Goal: Transaction & Acquisition: Purchase product/service

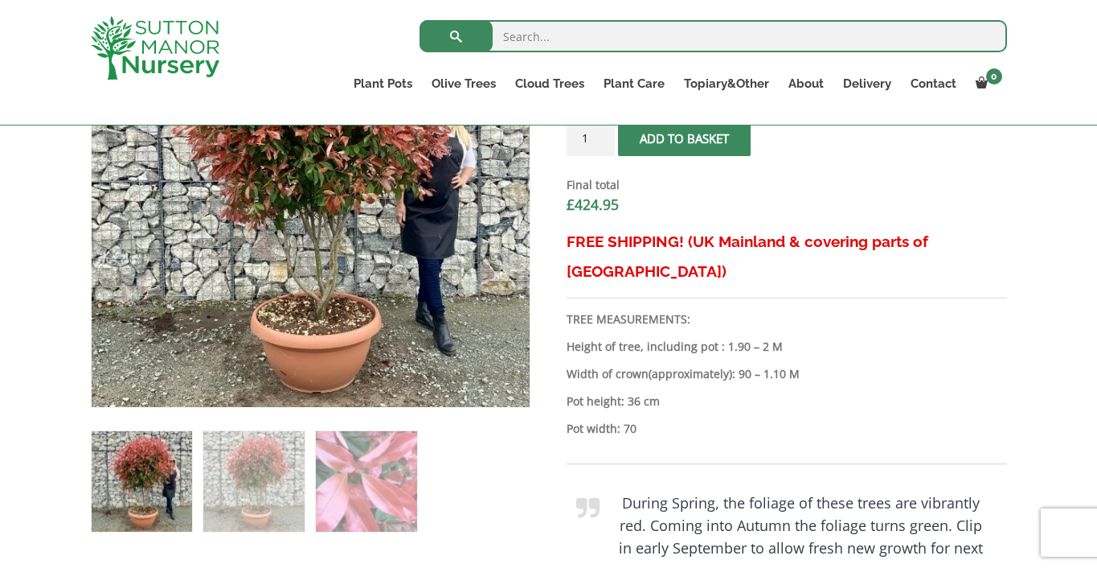
scroll to position [660, 0]
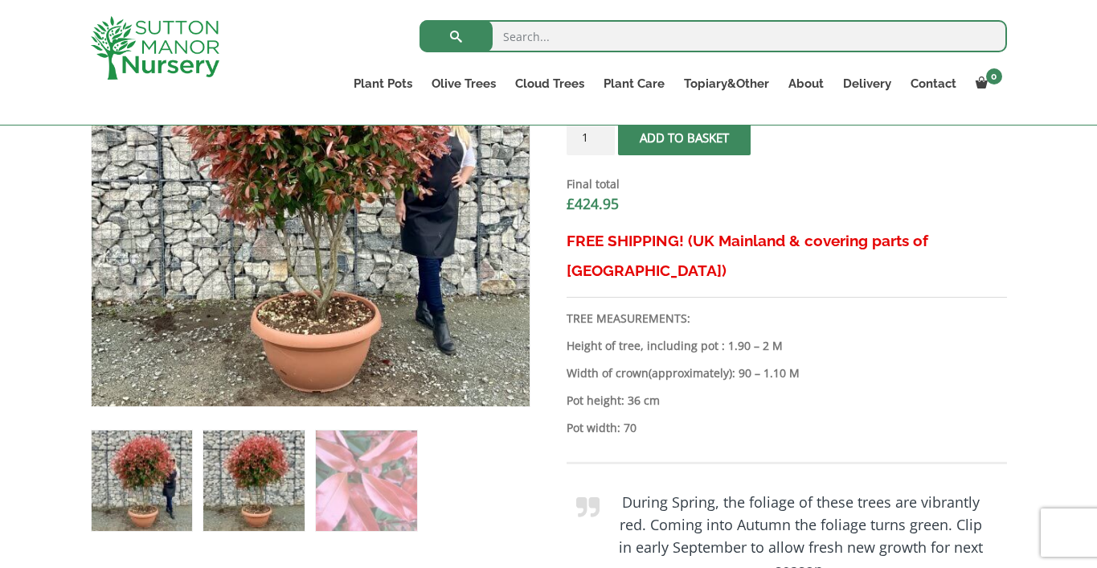
click at [259, 494] on img at bounding box center [253, 480] width 100 height 100
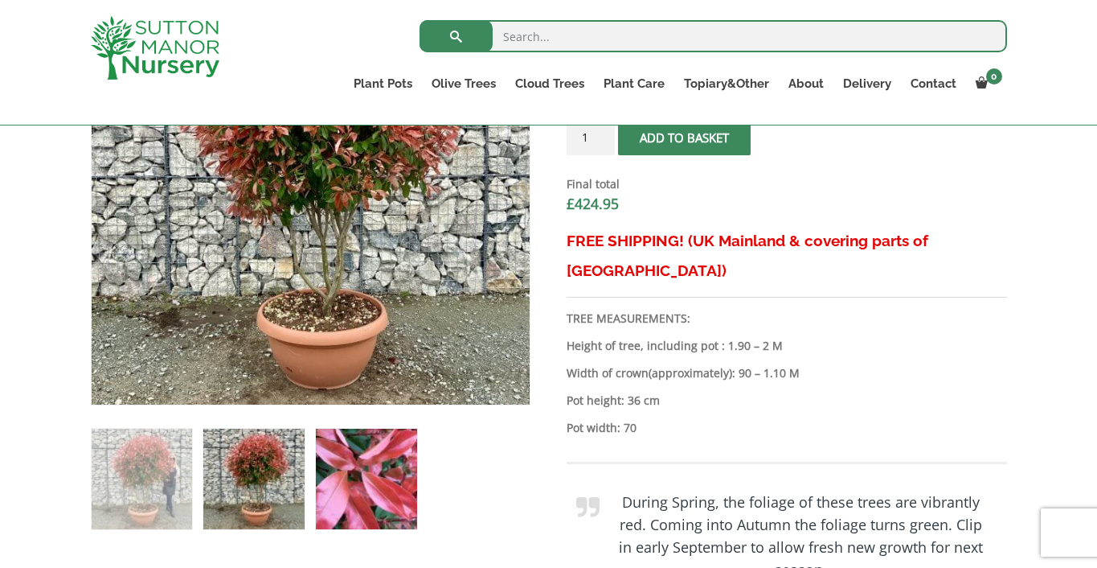
click at [341, 489] on img at bounding box center [366, 479] width 100 height 100
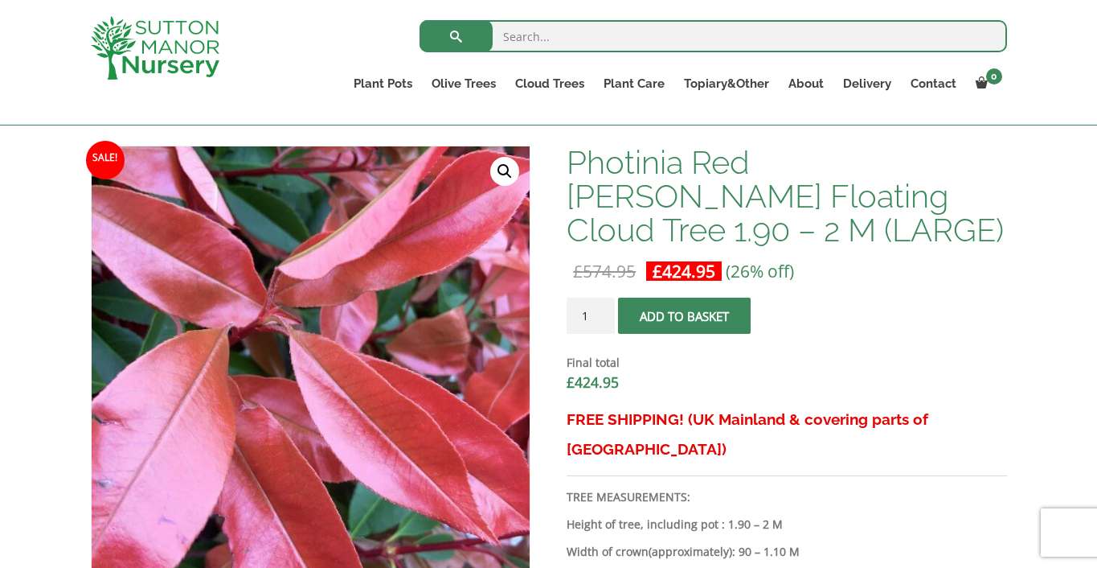
scroll to position [569, 0]
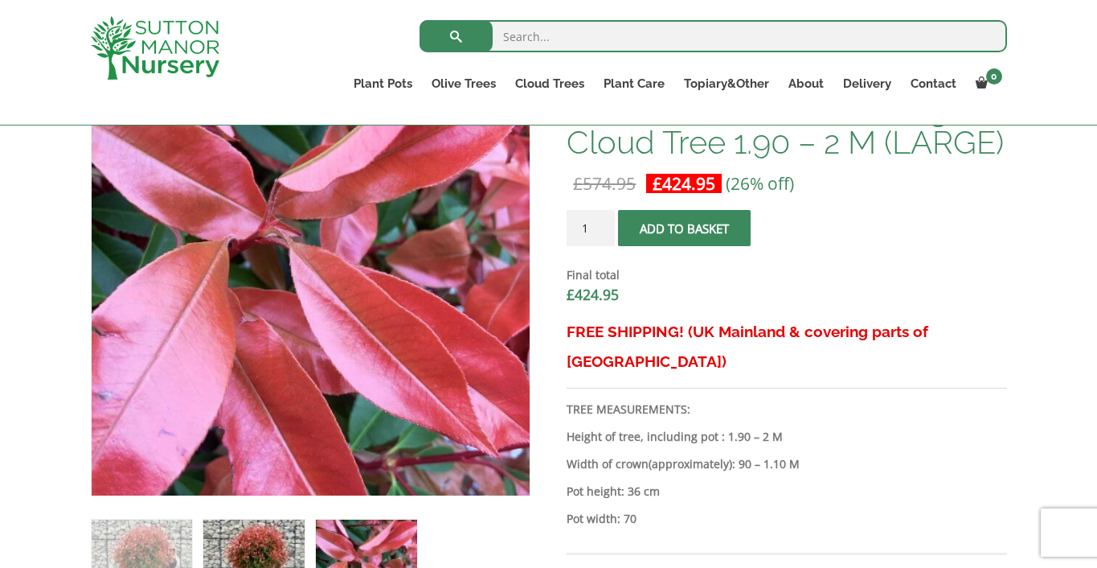
click at [287, 527] on img at bounding box center [253, 569] width 100 height 100
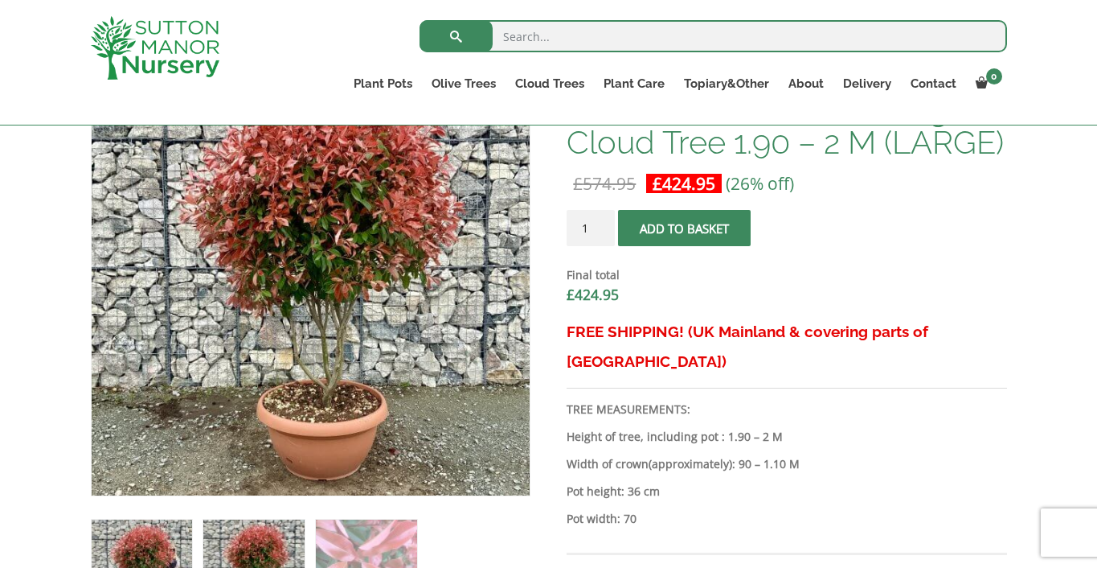
click at [147, 535] on img at bounding box center [142, 569] width 100 height 100
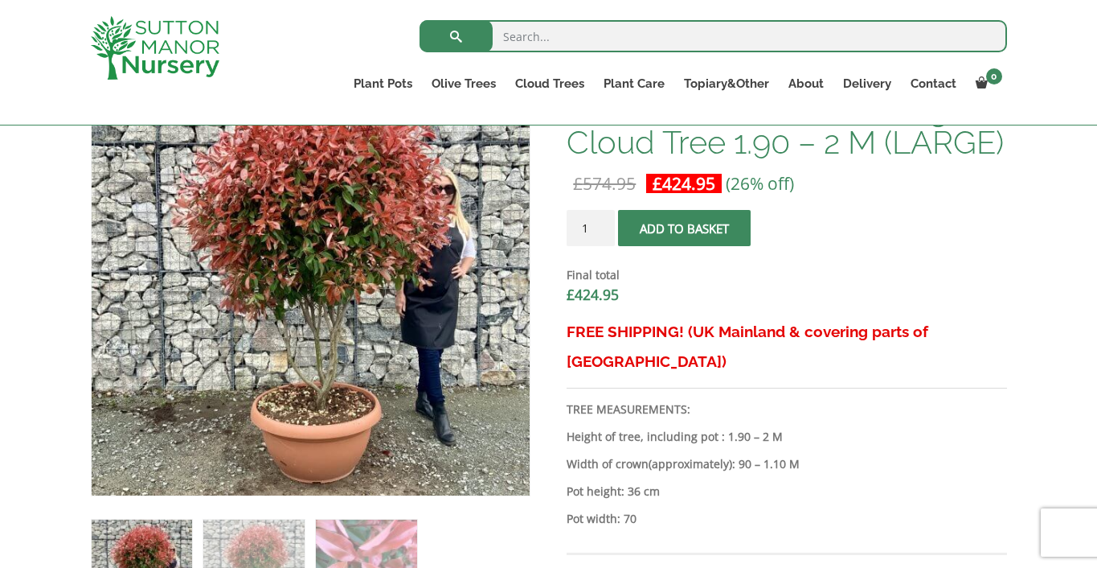
click at [458, 527] on ol at bounding box center [311, 558] width 440 height 125
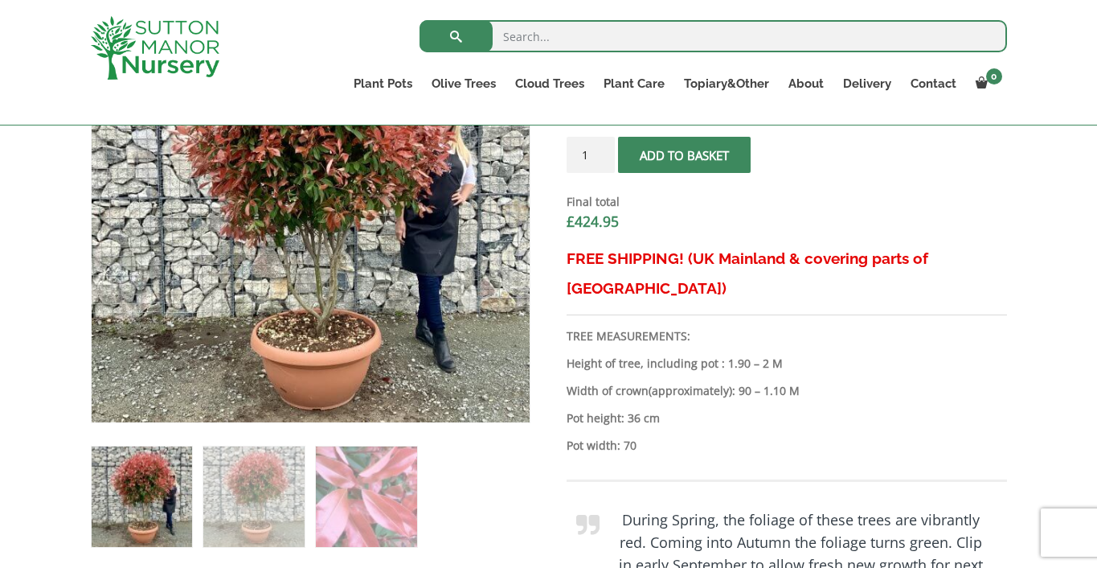
scroll to position [646, 0]
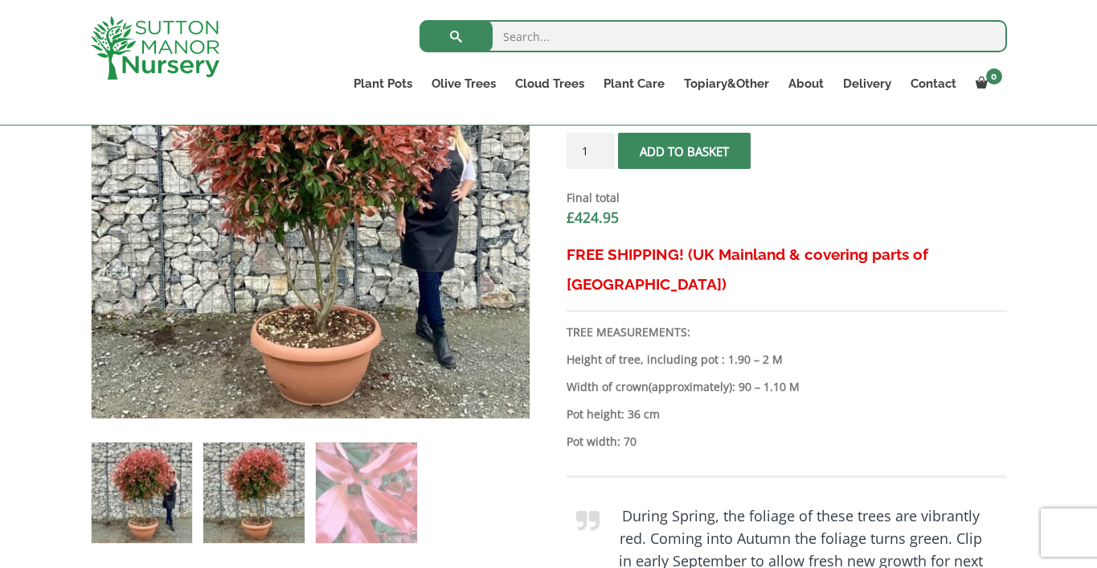
click at [252, 490] on img at bounding box center [253, 492] width 100 height 100
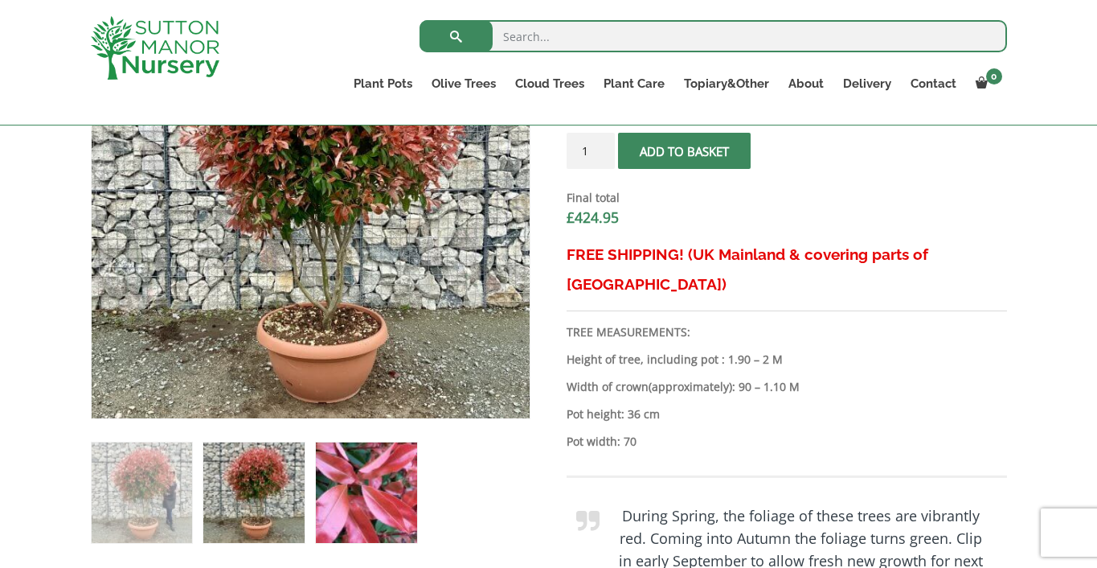
click at [334, 495] on img at bounding box center [366, 492] width 100 height 100
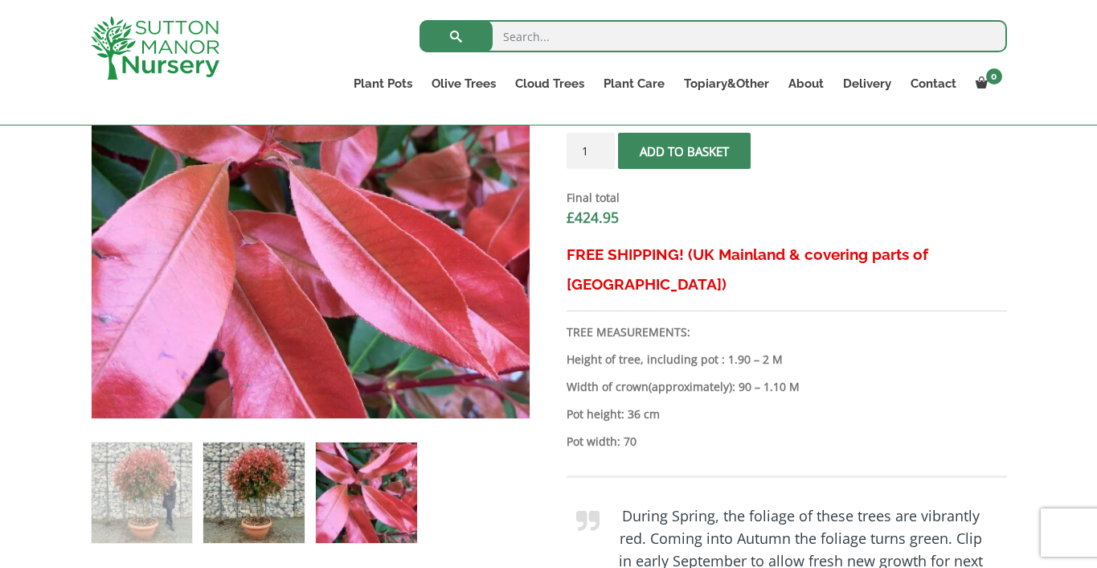
click at [258, 492] on img at bounding box center [253, 492] width 100 height 100
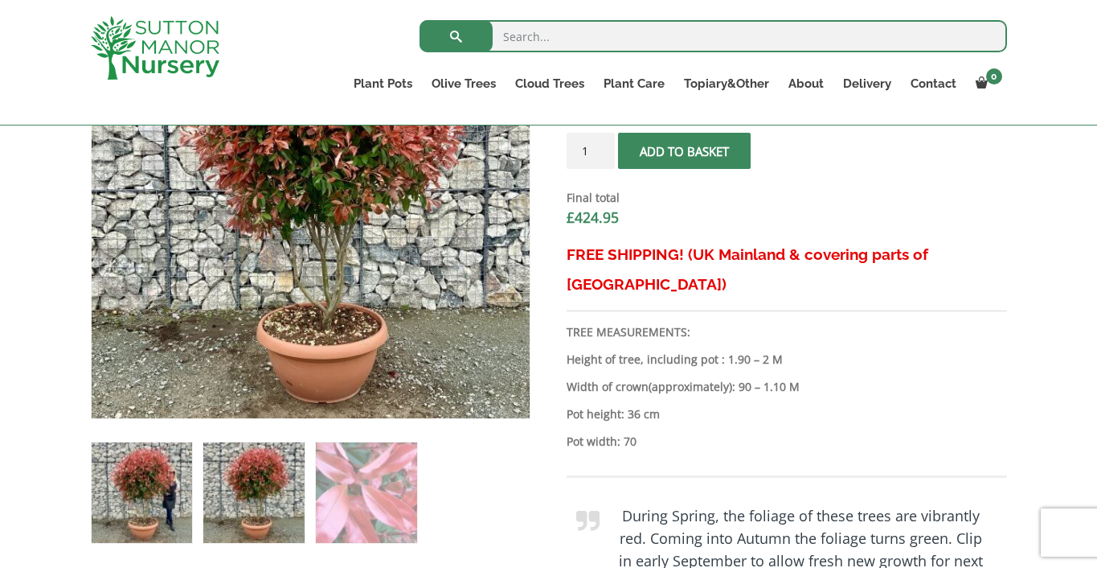
click at [163, 486] on img at bounding box center [142, 492] width 100 height 100
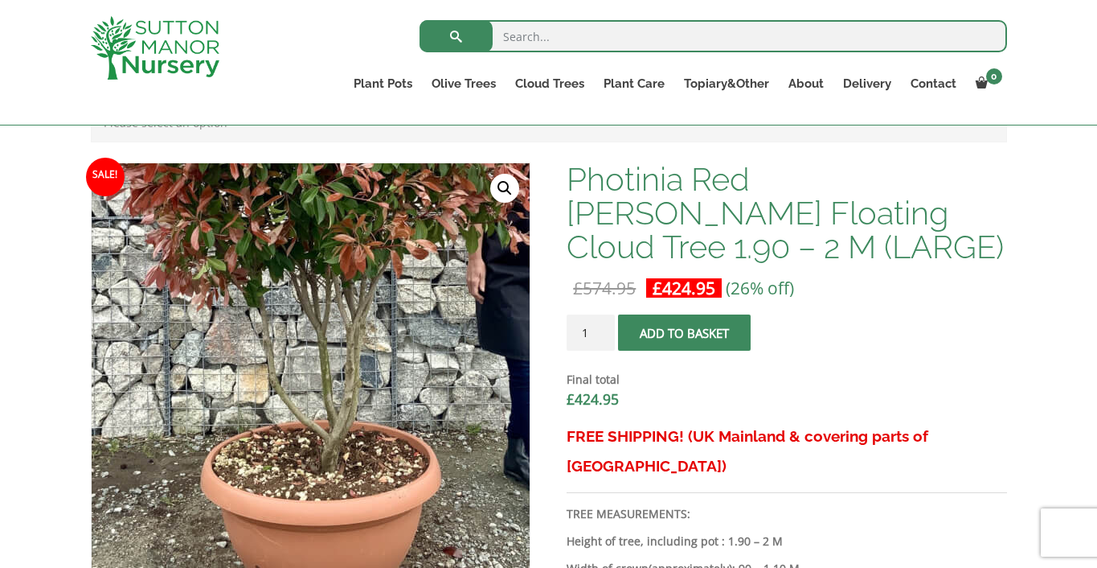
scroll to position [462, 0]
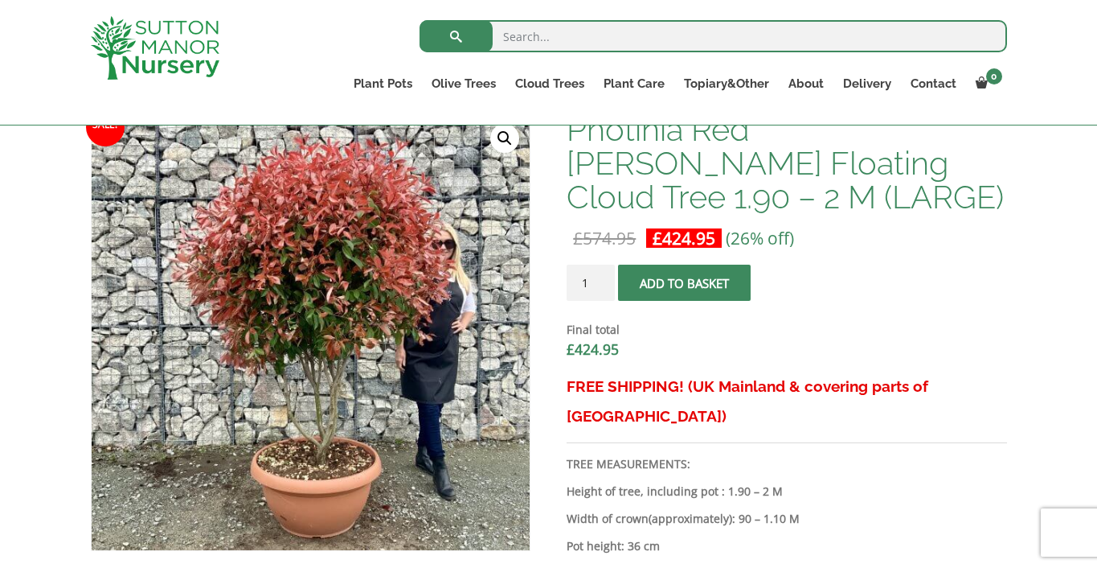
scroll to position [519, 0]
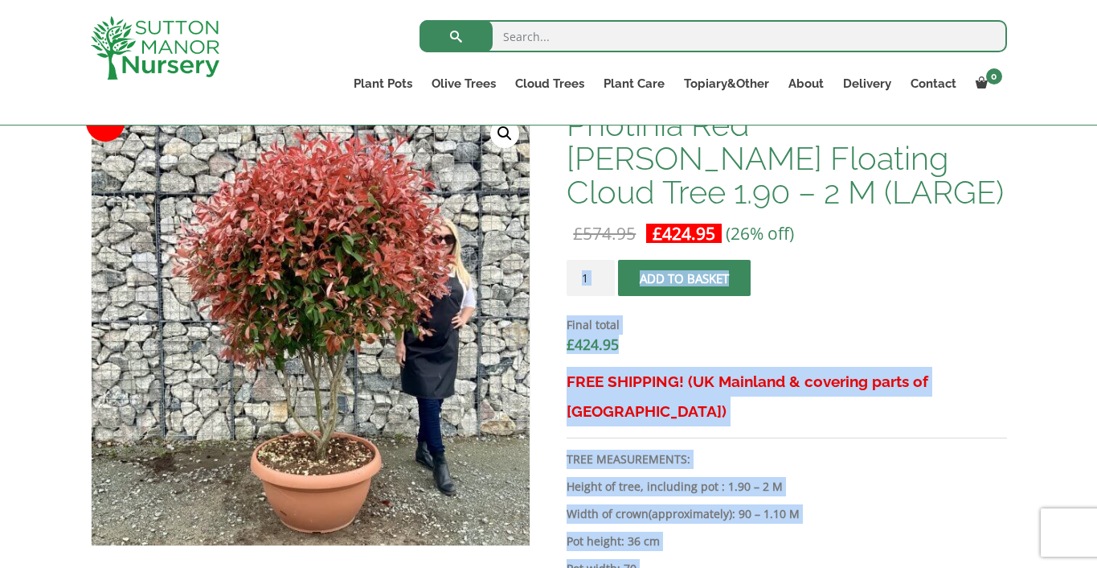
drag, startPoint x: 560, startPoint y: 373, endPoint x: 569, endPoint y: 375, distance: 9.9
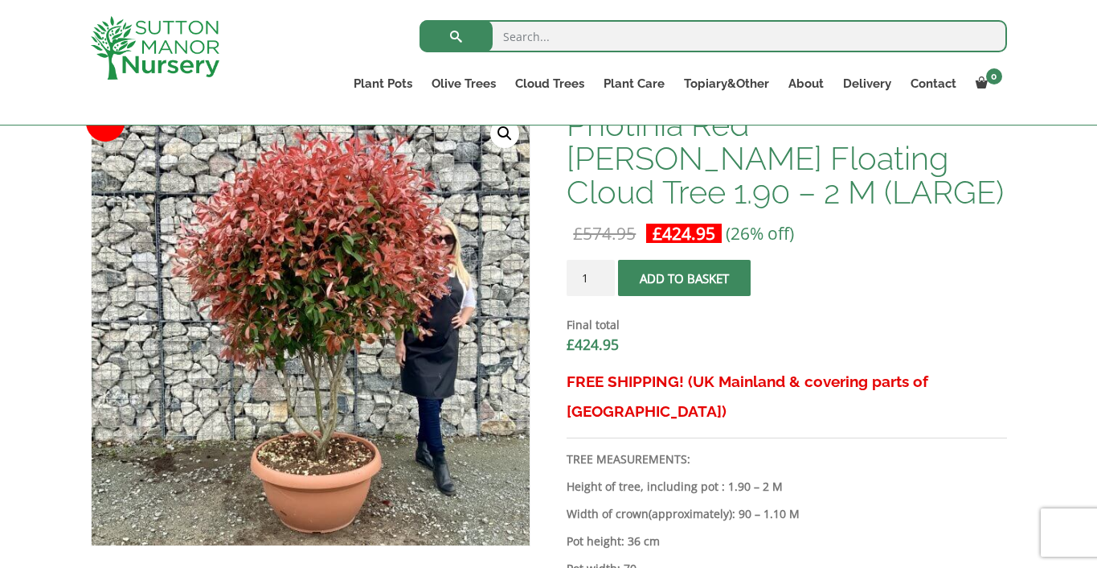
click at [609, 395] on h3 "FREE SHIPPING! (UK Mainland & covering parts of [GEOGRAPHIC_DATA])" at bounding box center [787, 396] width 440 height 59
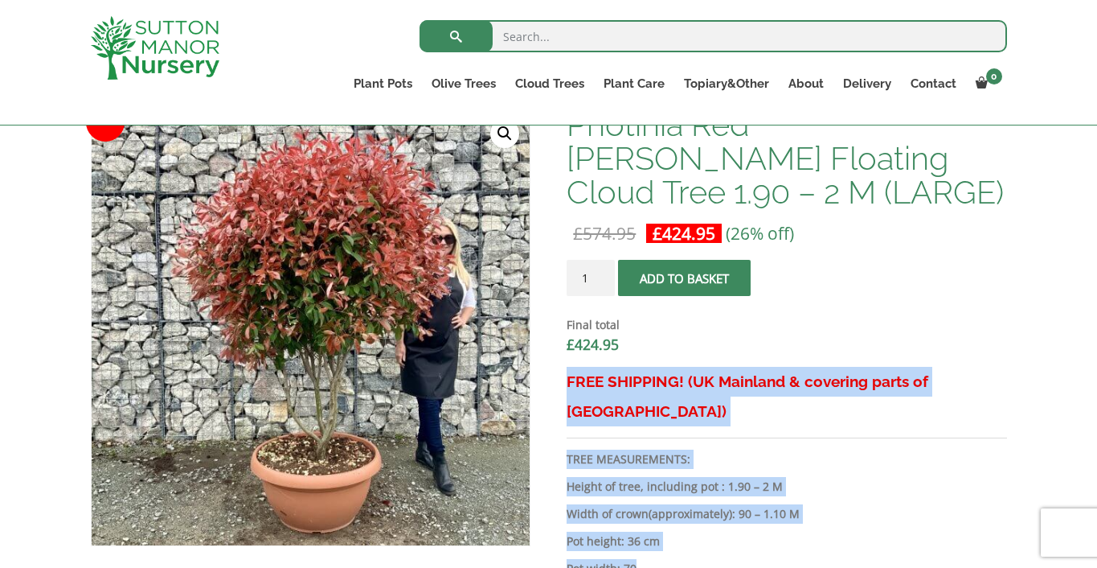
drag, startPoint x: 655, startPoint y: 539, endPoint x: 568, endPoint y: 389, distance: 174.0
